Goal: Task Accomplishment & Management: Complete application form

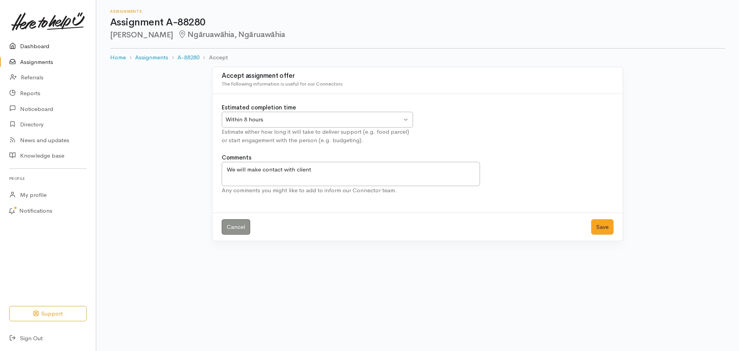
click at [27, 51] on link "Dashboard" at bounding box center [48, 46] width 96 height 16
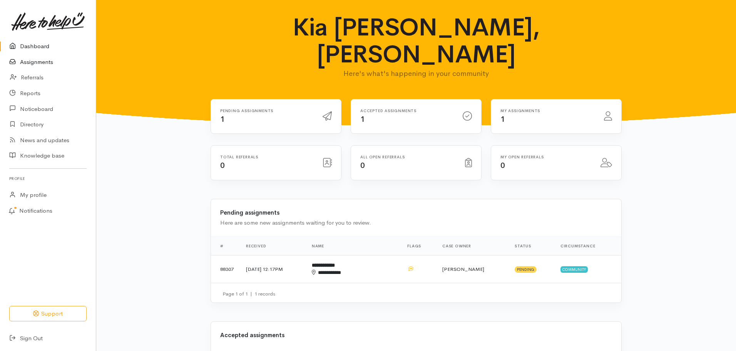
click at [45, 60] on link "Assignments" at bounding box center [48, 62] width 96 height 16
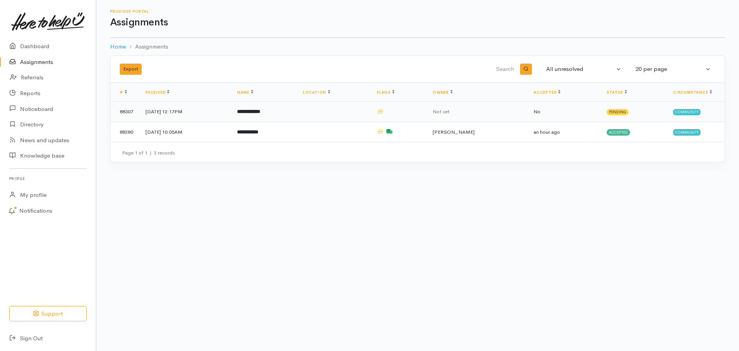
click at [257, 110] on b "**********" at bounding box center [248, 111] width 23 height 5
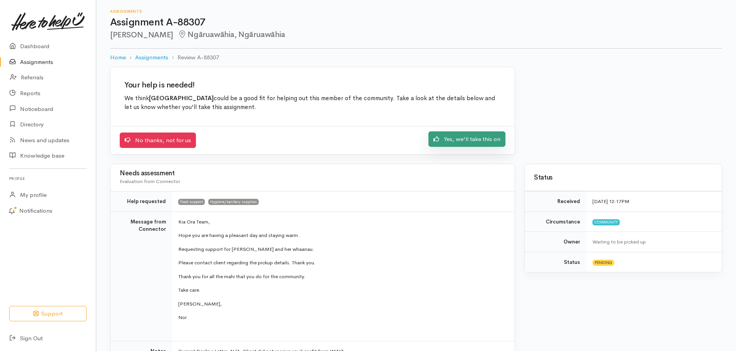
click at [484, 140] on link "Yes, we'll take this on" at bounding box center [466, 139] width 77 height 16
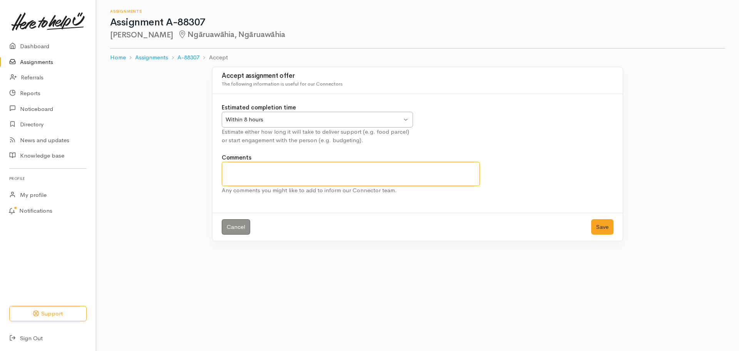
click at [330, 170] on textarea "Comments" at bounding box center [351, 174] width 258 height 24
type textarea "We will make contact with client."
click at [603, 227] on button "Save" at bounding box center [602, 227] width 22 height 16
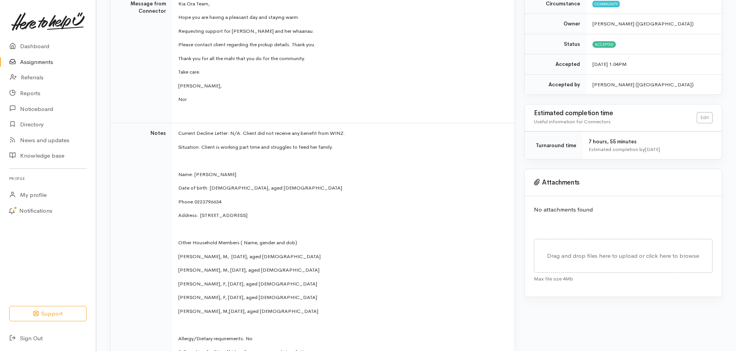
scroll to position [231, 0]
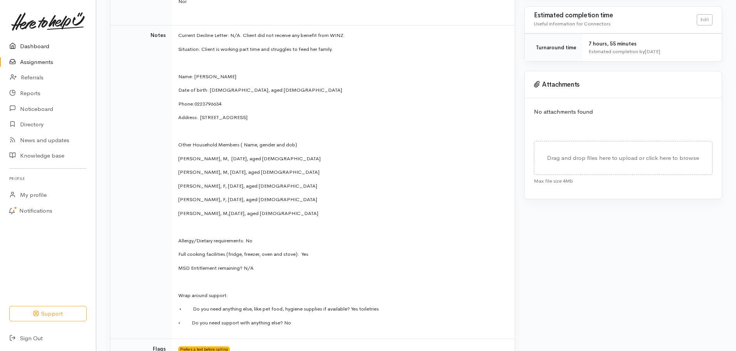
click at [42, 46] on link "Dashboard" at bounding box center [48, 46] width 96 height 16
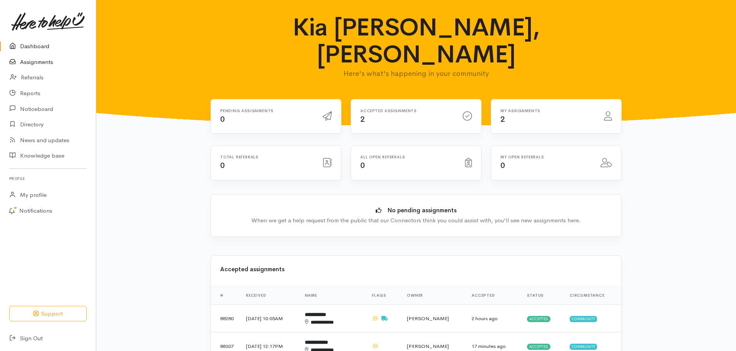
click at [43, 60] on link "Assignments" at bounding box center [48, 62] width 96 height 16
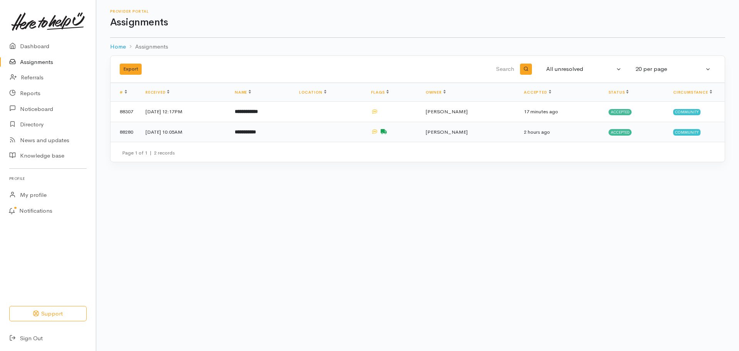
click at [256, 133] on b "**********" at bounding box center [245, 131] width 21 height 5
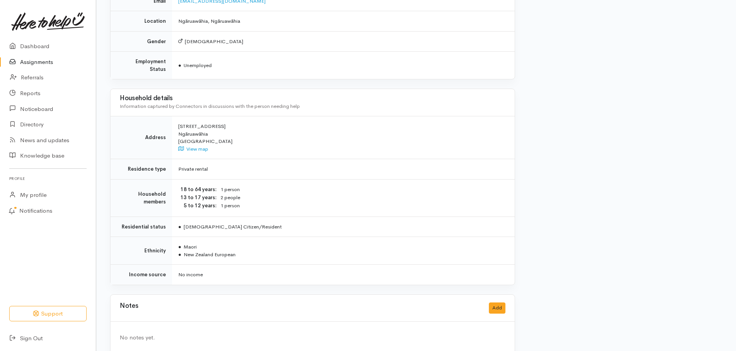
scroll to position [736, 0]
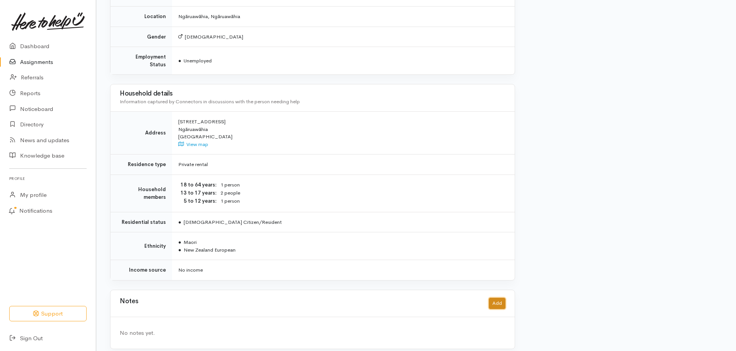
click at [493, 298] on button "Add" at bounding box center [497, 303] width 17 height 11
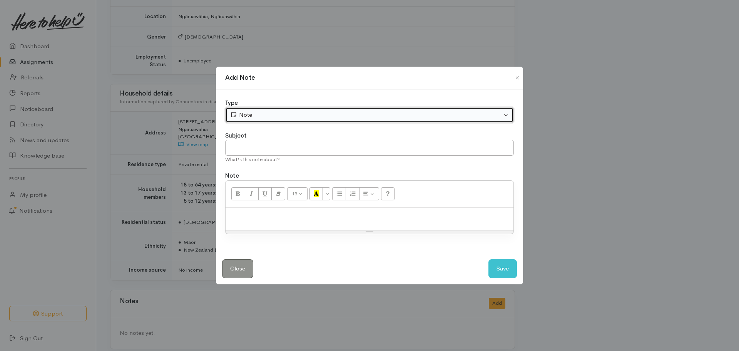
click at [504, 115] on button "Note" at bounding box center [369, 115] width 289 height 16
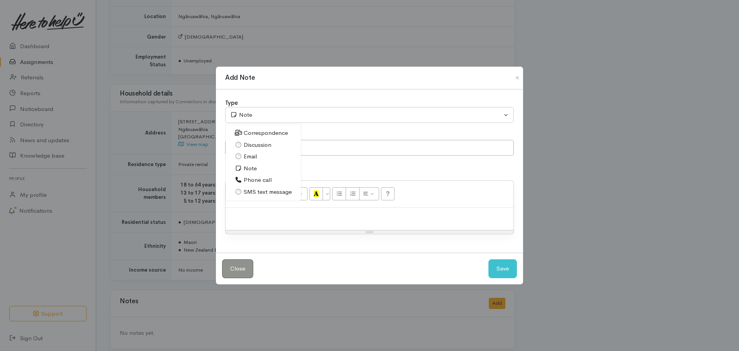
click at [265, 181] on span "Phone call" at bounding box center [258, 180] width 28 height 9
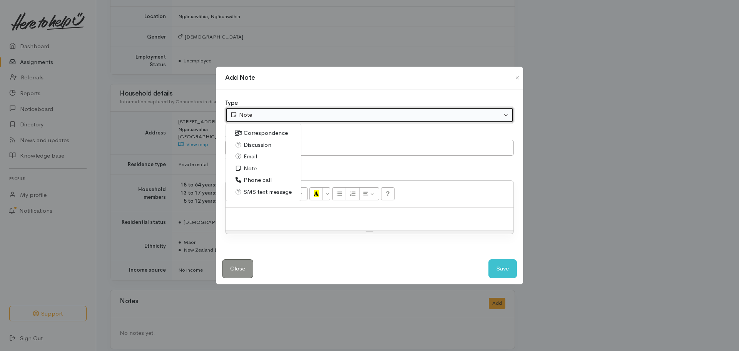
select select "3"
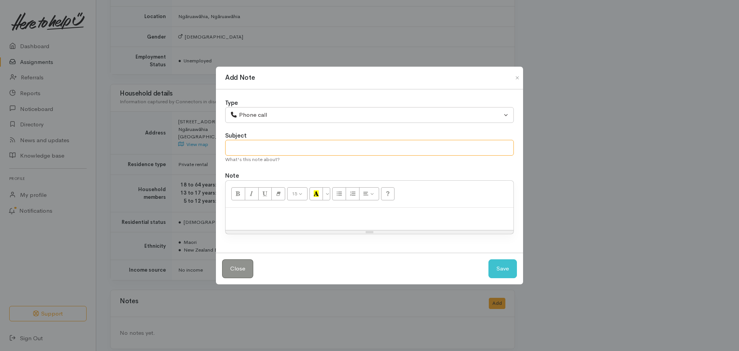
click at [272, 149] on input "text" at bounding box center [369, 148] width 289 height 16
type input "Point of contact"
click at [318, 226] on div at bounding box center [370, 218] width 288 height 23
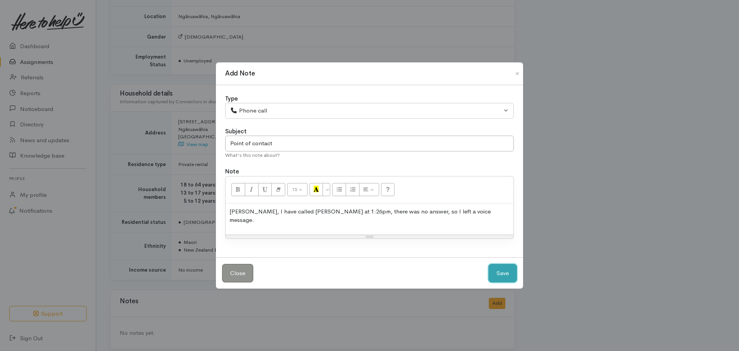
click at [511, 267] on button "Save" at bounding box center [502, 273] width 28 height 19
select select "1"
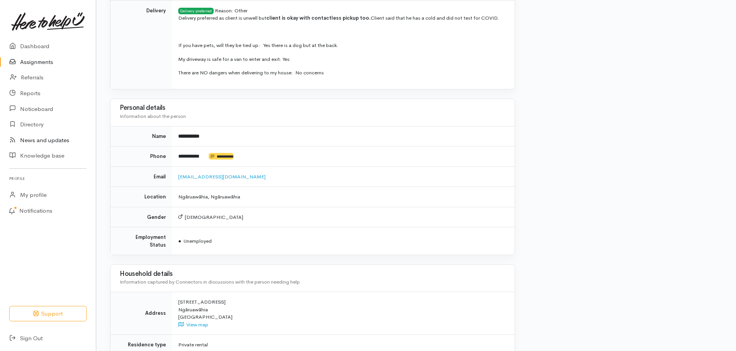
scroll to position [543, 0]
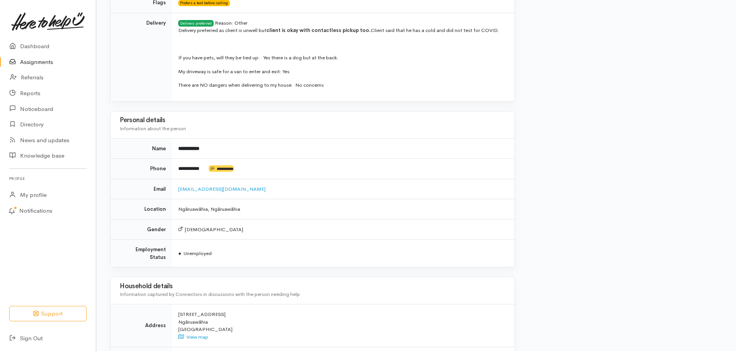
click at [47, 62] on link "Assignments" at bounding box center [48, 62] width 96 height 16
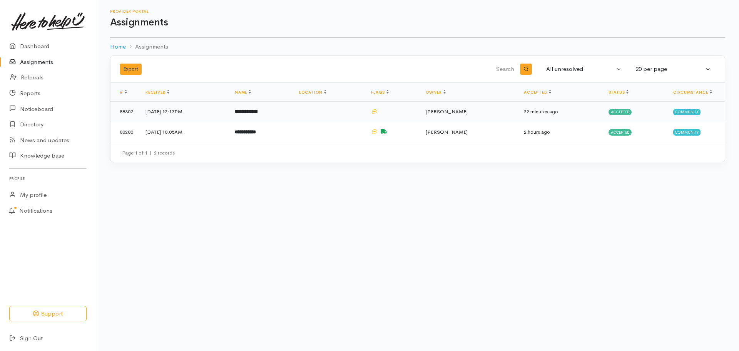
click at [258, 112] on b "**********" at bounding box center [246, 111] width 23 height 5
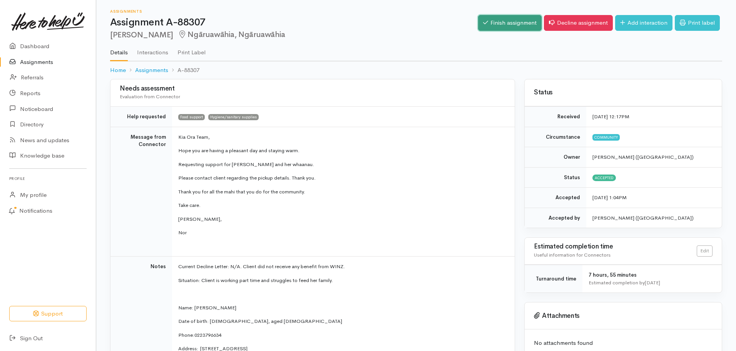
click at [501, 20] on link "Finish assignment" at bounding box center [510, 23] width 64 height 16
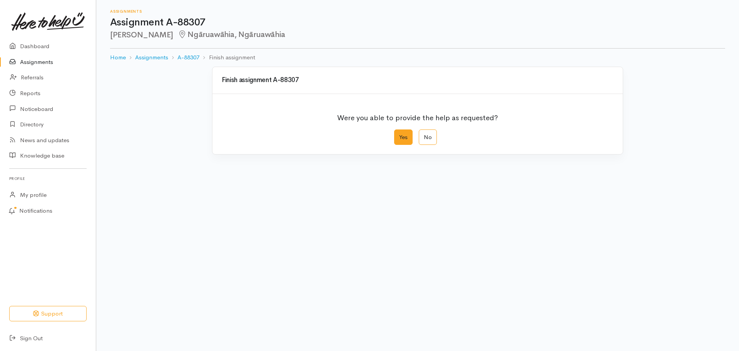
click at [403, 136] on label "Yes" at bounding box center [403, 137] width 18 height 16
click at [399, 134] on input "Yes" at bounding box center [396, 131] width 5 height 5
radio input "true"
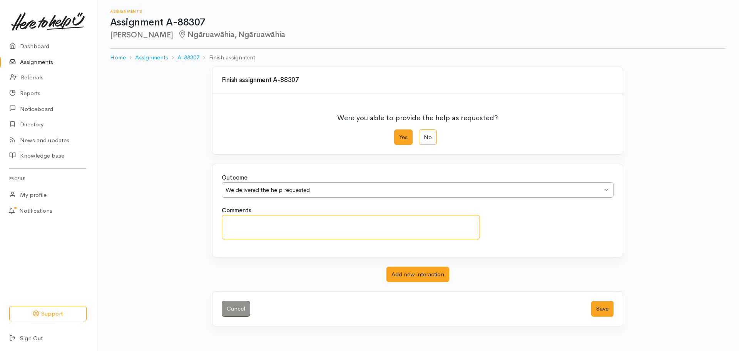
click at [297, 230] on textarea "Comments" at bounding box center [351, 227] width 258 height 24
type textarea "Client has collected there parcel."
click at [609, 306] on button "Save" at bounding box center [602, 309] width 22 height 16
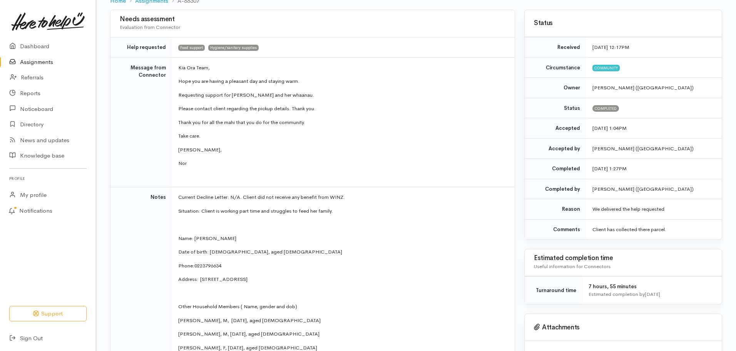
scroll to position [115, 0]
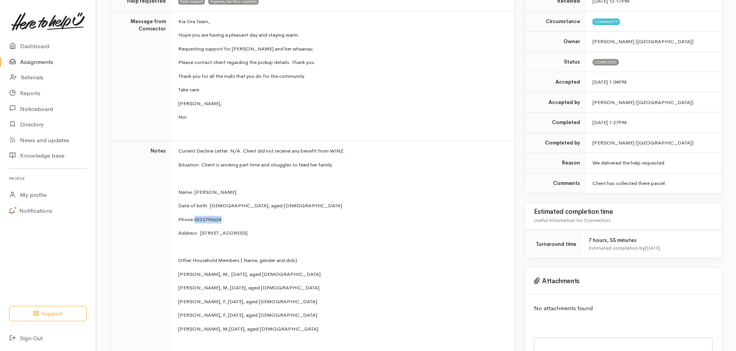
drag, startPoint x: 234, startPoint y: 218, endPoint x: 194, endPoint y: 219, distance: 40.0
click at [194, 219] on p "Phone:  [PHONE_NUMBER]" at bounding box center [341, 220] width 327 height 8
copy p "0223796634"
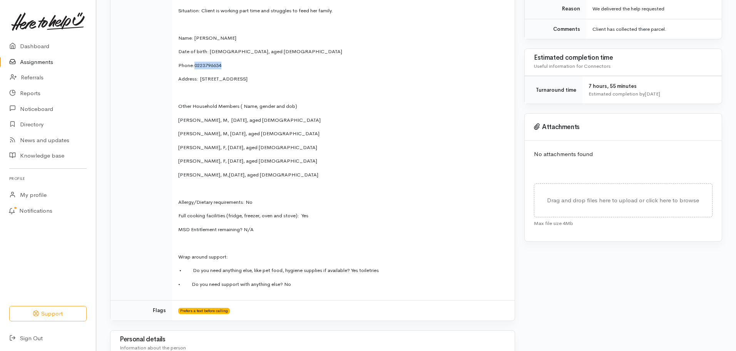
scroll to position [77, 0]
